Goal: Information Seeking & Learning: Learn about a topic

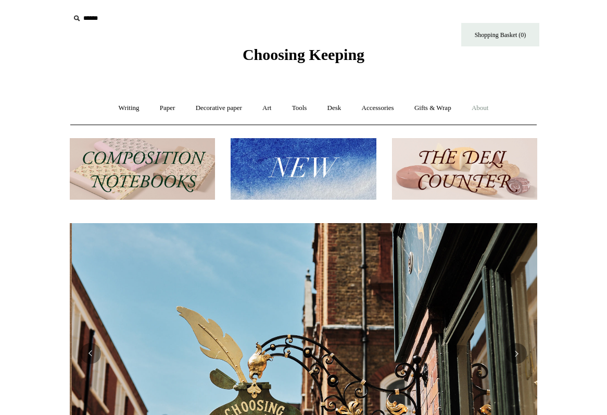
scroll to position [0, 468]
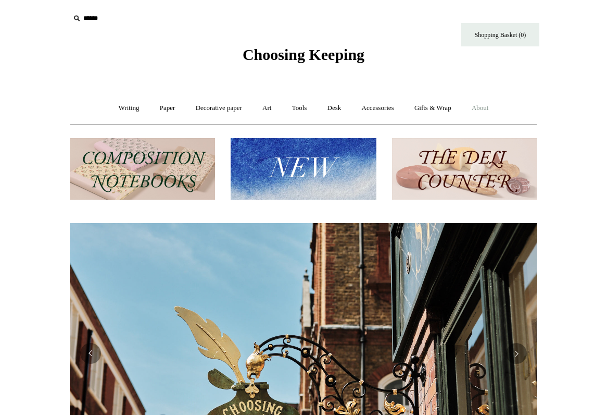
click at [487, 108] on link "About +" at bounding box center [480, 108] width 36 height 28
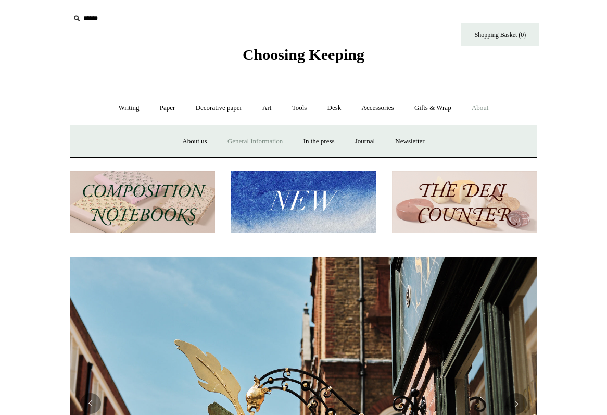
click at [224, 137] on link "General Information" at bounding box center [255, 142] width 74 height 28
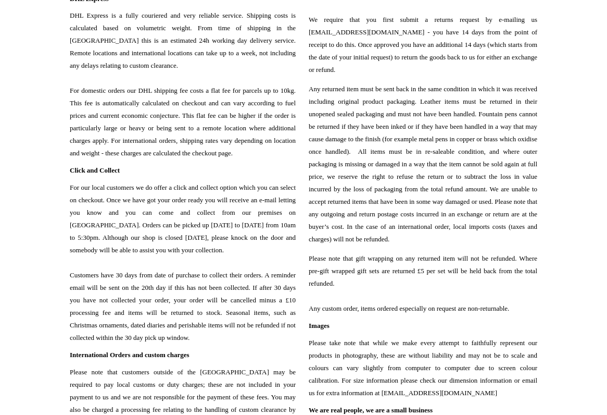
scroll to position [830, 0]
click at [240, 57] on span "DHL Express is a fully couriered and very reliable service. Shipping costs is c…" at bounding box center [183, 84] width 226 height 150
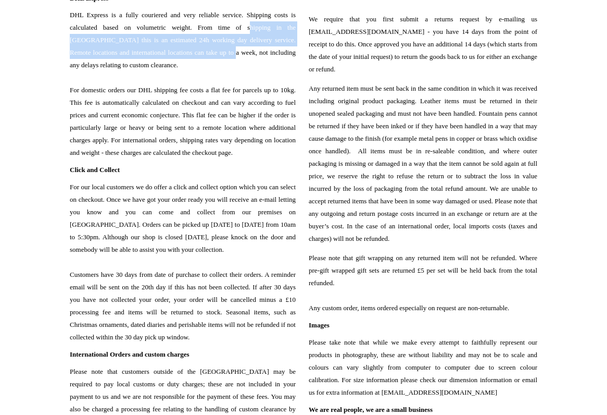
drag, startPoint x: 240, startPoint y: 52, endPoint x: 240, endPoint y: 72, distance: 20.3
click at [240, 72] on span "DHL Express is a fully couriered and very reliable service. Shipping costs is c…" at bounding box center [183, 84] width 226 height 150
click at [237, 101] on span "DHL Express is a fully couriered and very reliable service. Shipping costs is c…" at bounding box center [183, 84] width 226 height 150
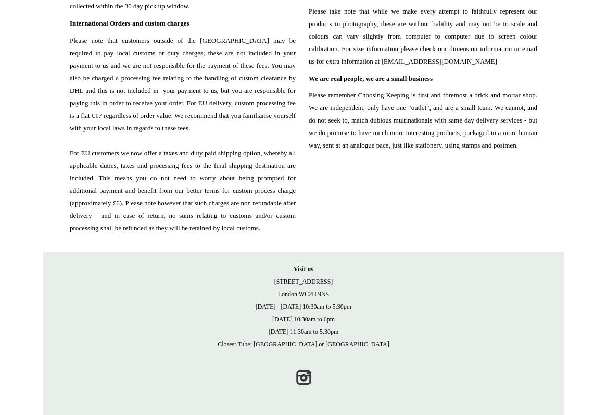
scroll to position [1172, 0]
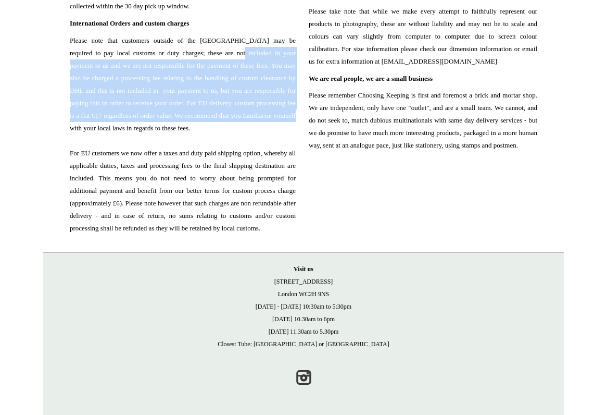
drag, startPoint x: 233, startPoint y: 68, endPoint x: 236, endPoint y: 145, distance: 76.6
click at [236, 146] on span "Please note that customers outside of the UK may be required to pay local custo…" at bounding box center [183, 134] width 226 height 200
click at [283, 165] on span "Please note that customers outside of the UK may be required to pay local custo…" at bounding box center [183, 134] width 226 height 200
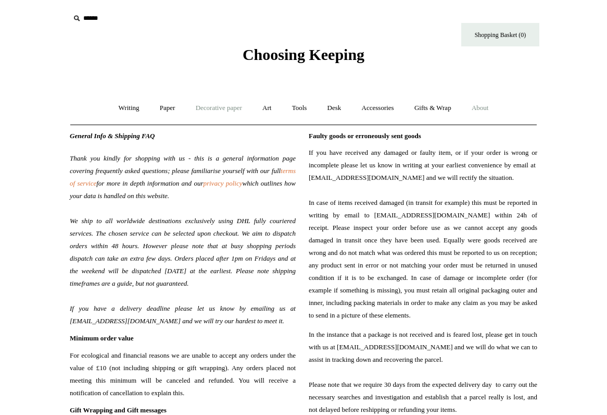
scroll to position [0, 0]
click at [435, 106] on link "Gifts & Wrap +" at bounding box center [433, 108] width 56 height 28
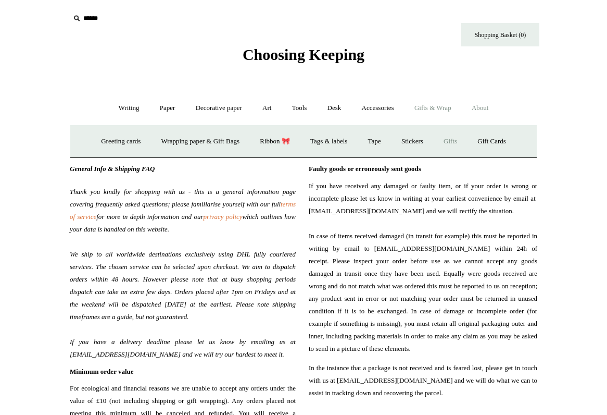
click at [459, 138] on link "Gifts +" at bounding box center [450, 142] width 32 height 28
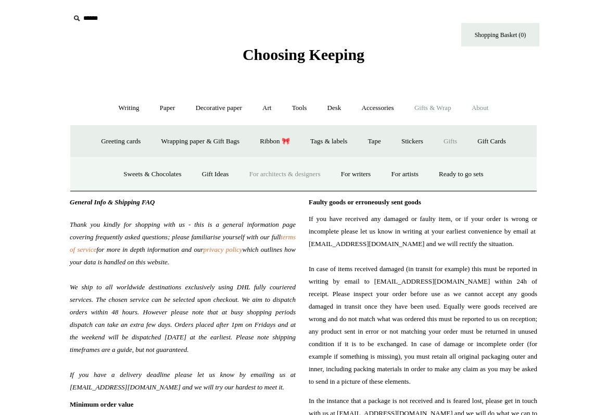
click at [269, 175] on link "For architects & designers" at bounding box center [285, 174] width 90 height 28
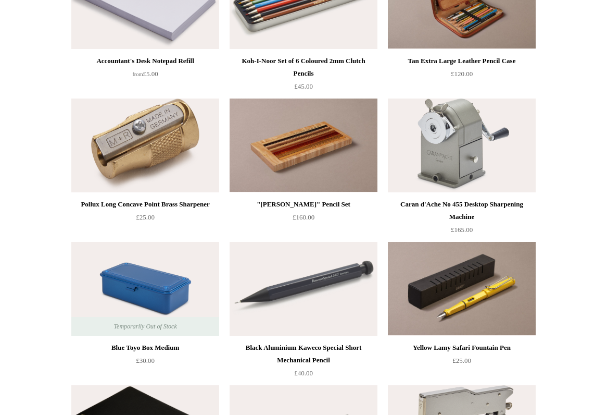
scroll to position [537, 0]
